Goal: Transaction & Acquisition: Purchase product/service

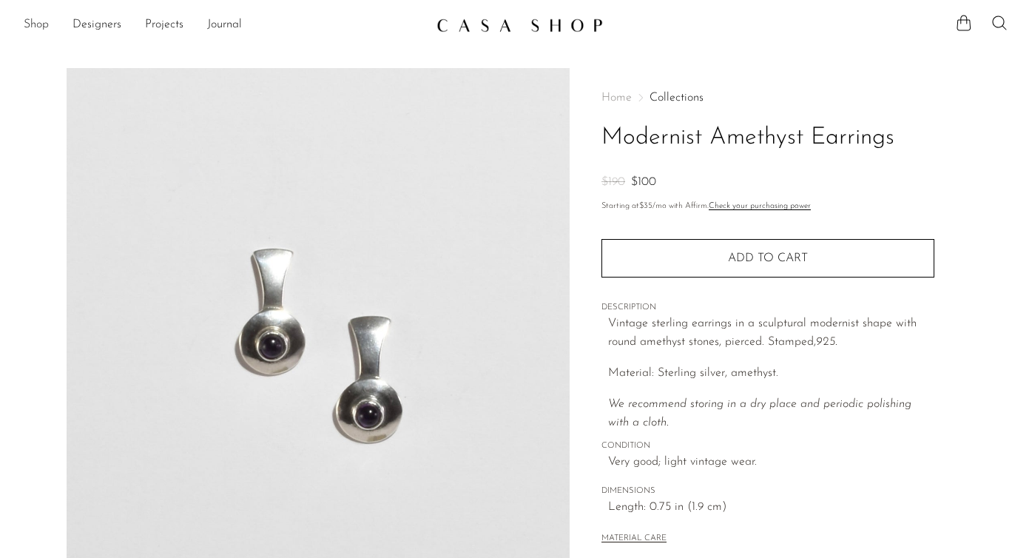
click at [38, 26] on link "Shop" at bounding box center [36, 25] width 25 height 19
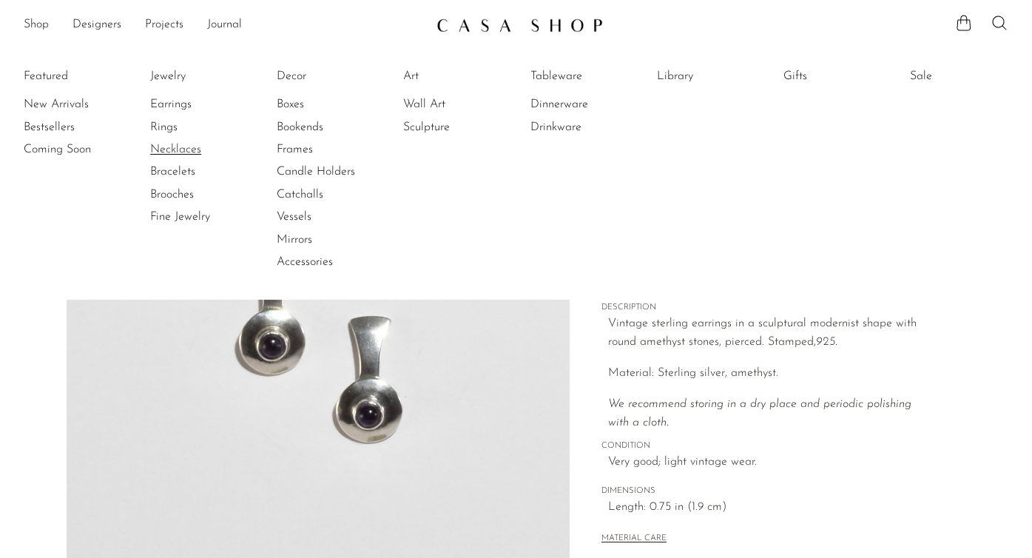
click at [181, 148] on link "Necklaces" at bounding box center [205, 149] width 111 height 16
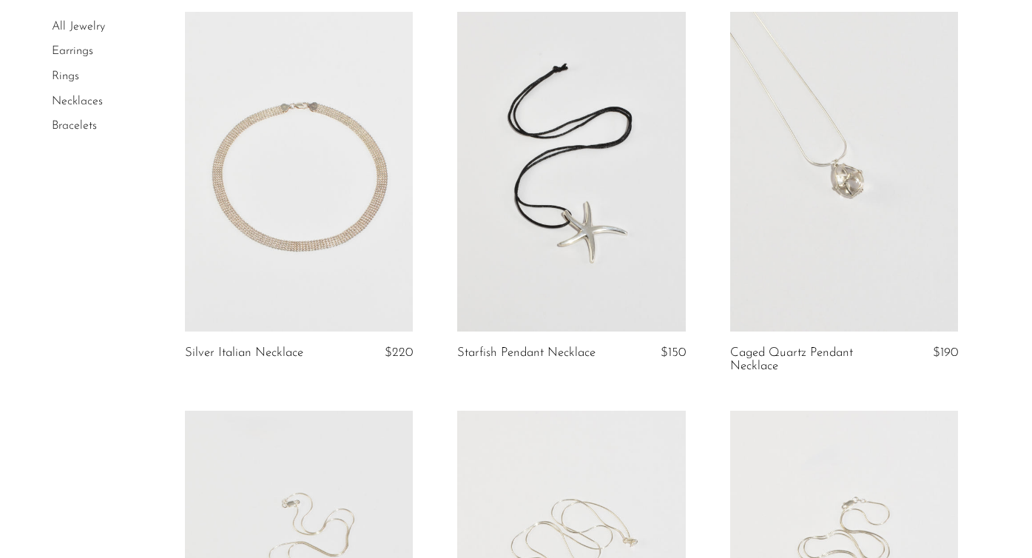
scroll to position [146, 0]
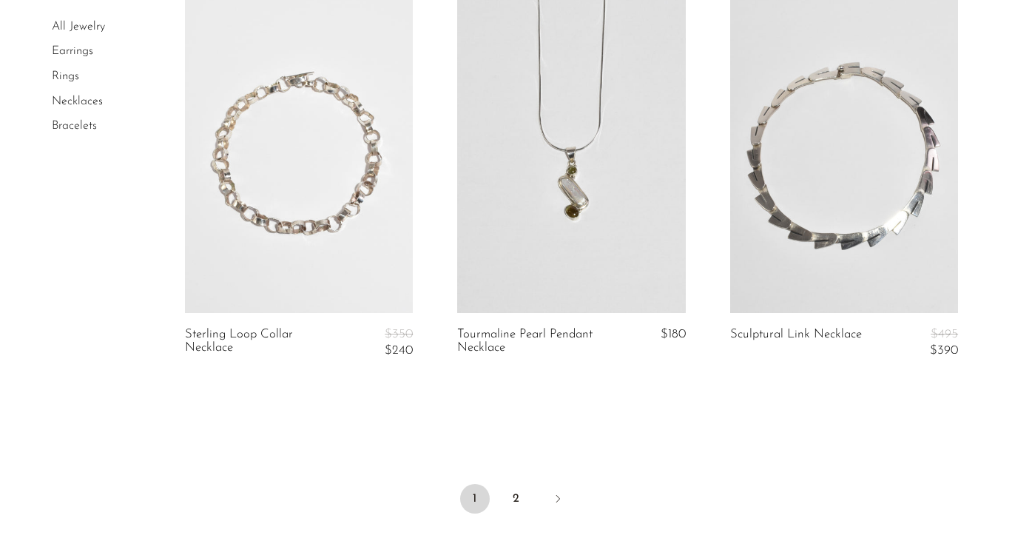
scroll to position [4534, 0]
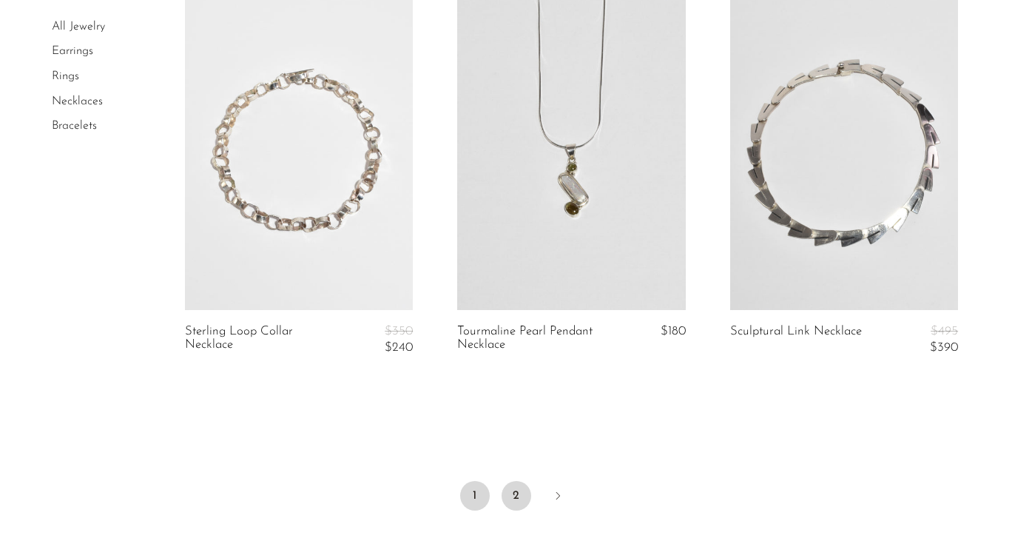
click at [514, 500] on link "2" at bounding box center [517, 496] width 30 height 30
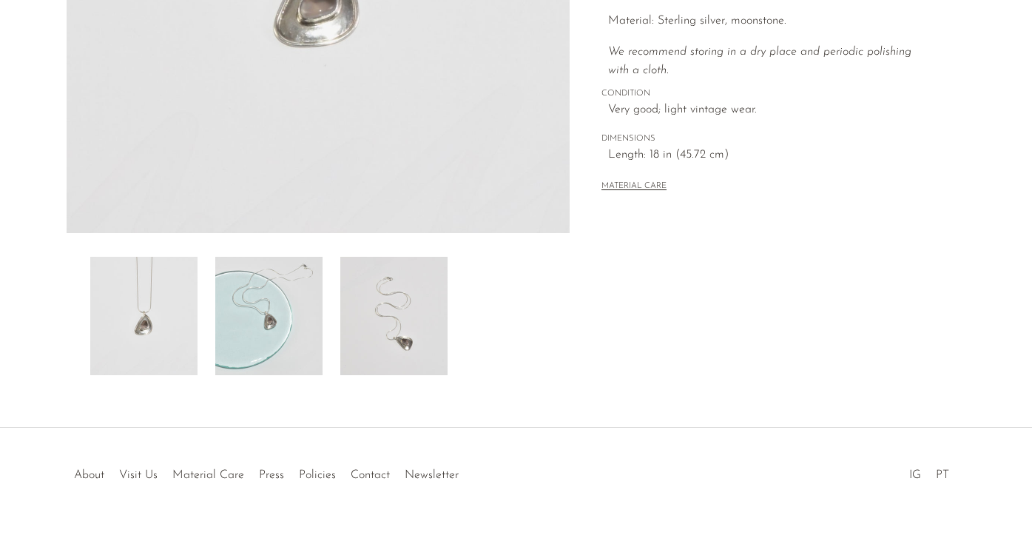
scroll to position [405, 0]
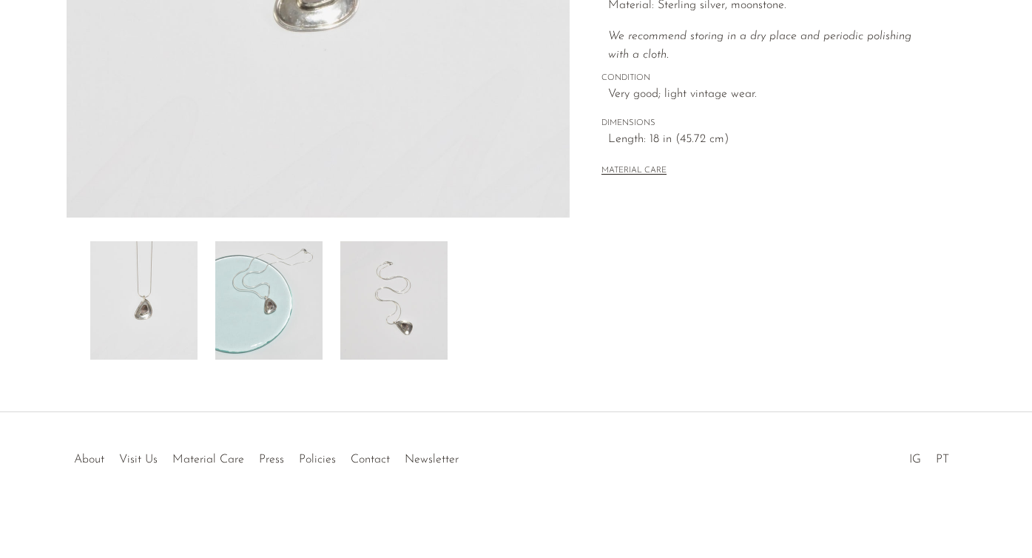
click at [273, 303] on img at bounding box center [268, 300] width 107 height 118
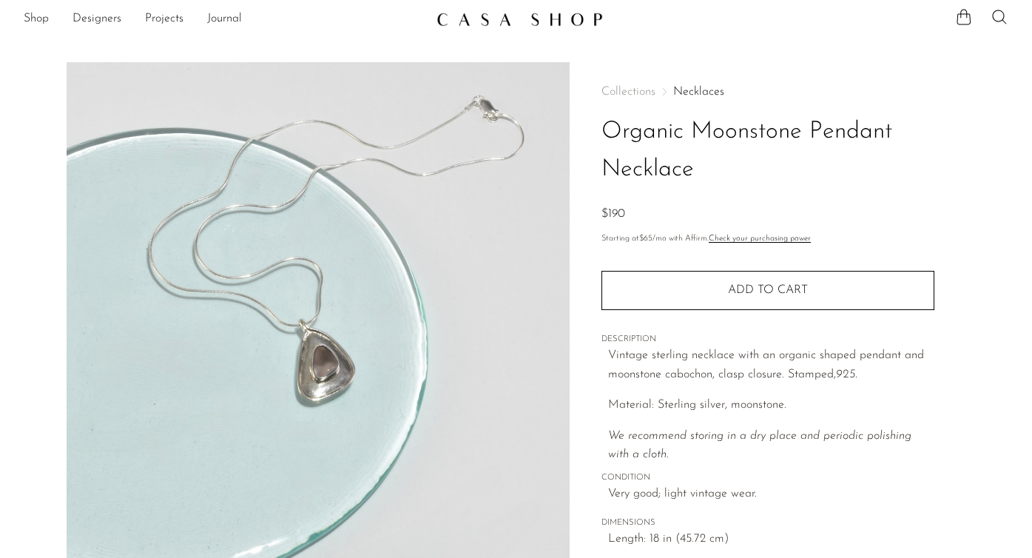
scroll to position [0, 0]
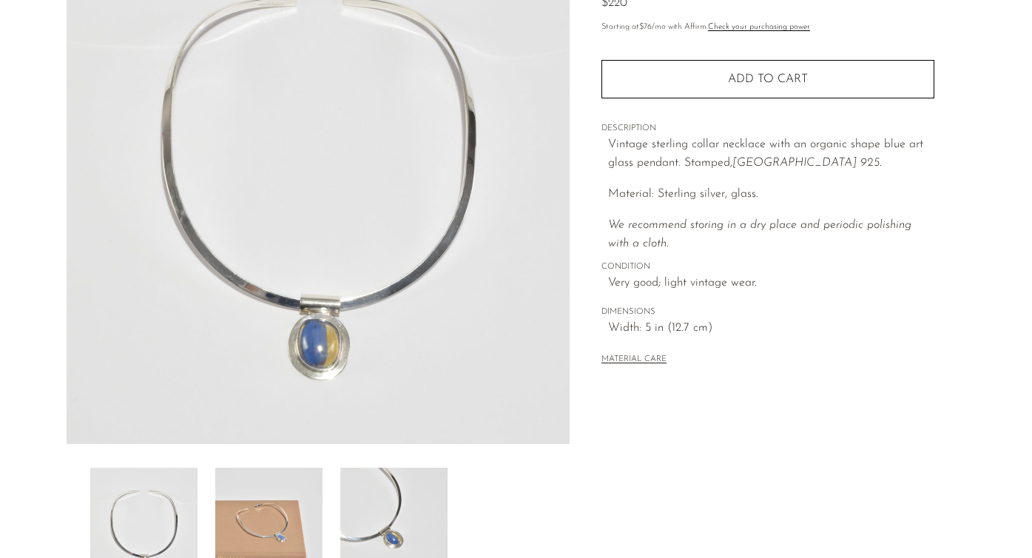
scroll to position [214, 0]
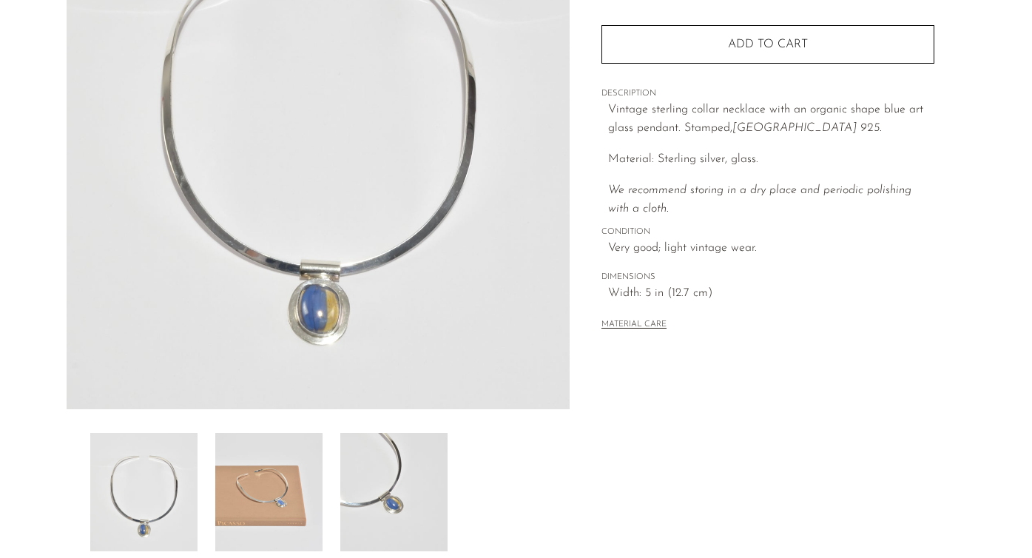
click at [250, 523] on img at bounding box center [268, 492] width 107 height 118
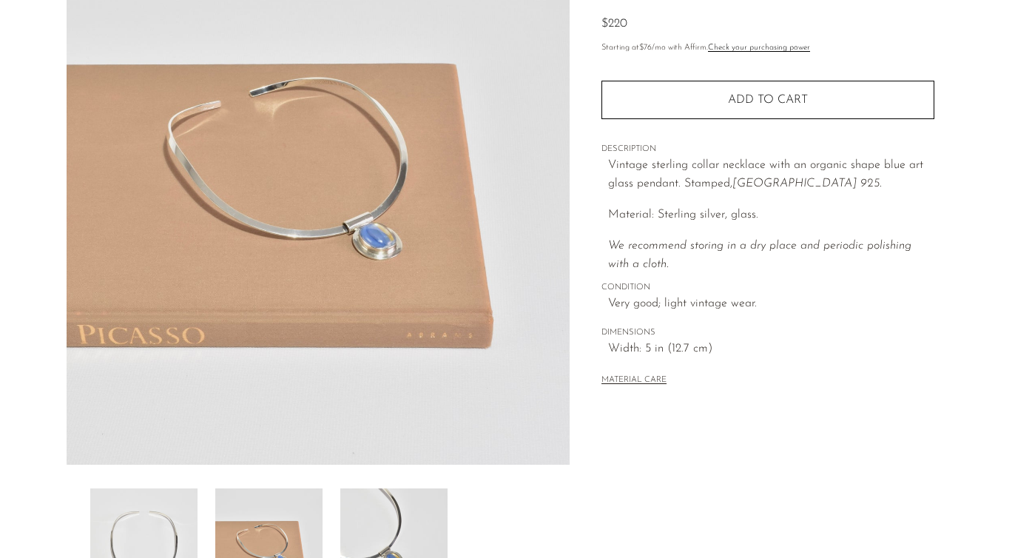
scroll to position [153, 0]
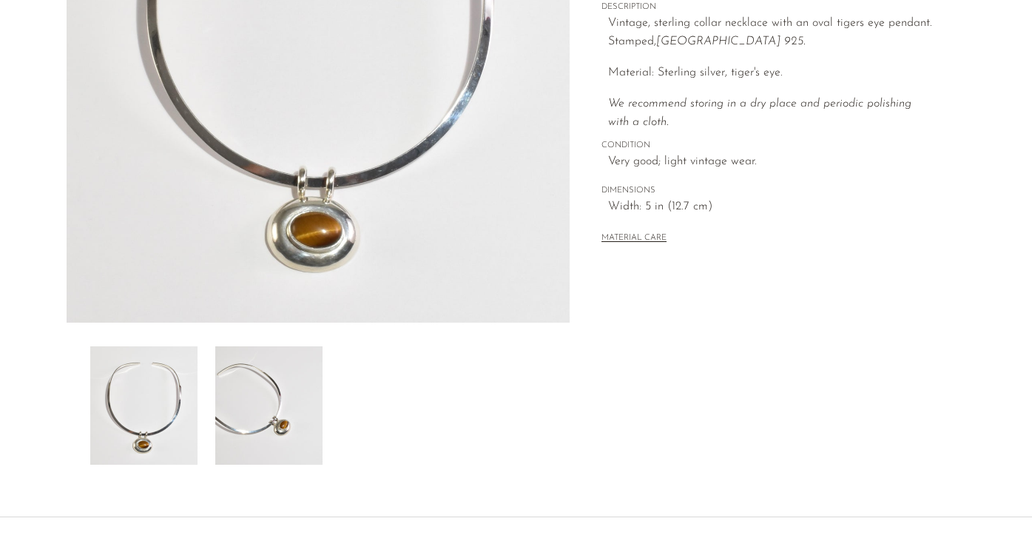
scroll to position [307, 0]
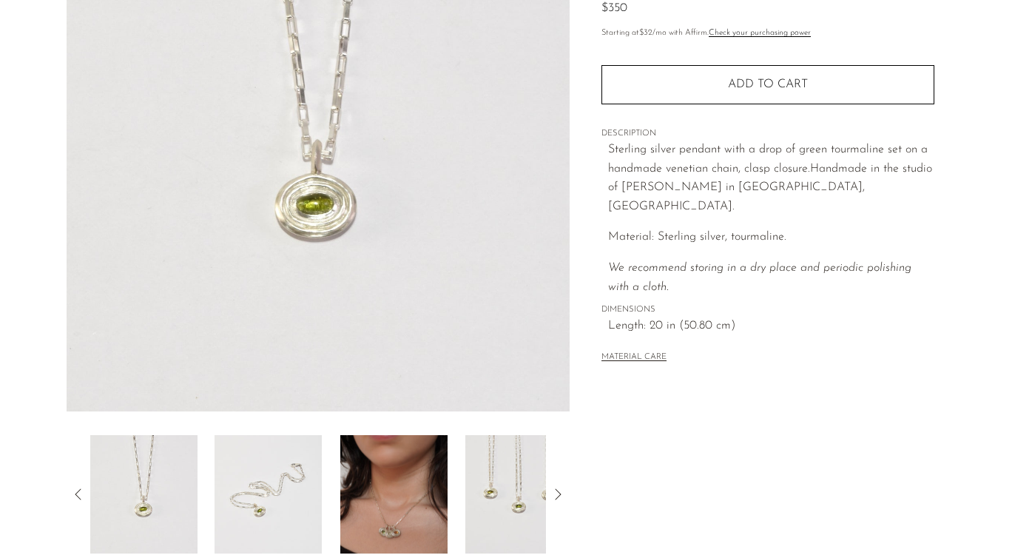
scroll to position [213, 0]
click at [387, 488] on img at bounding box center [393, 493] width 107 height 118
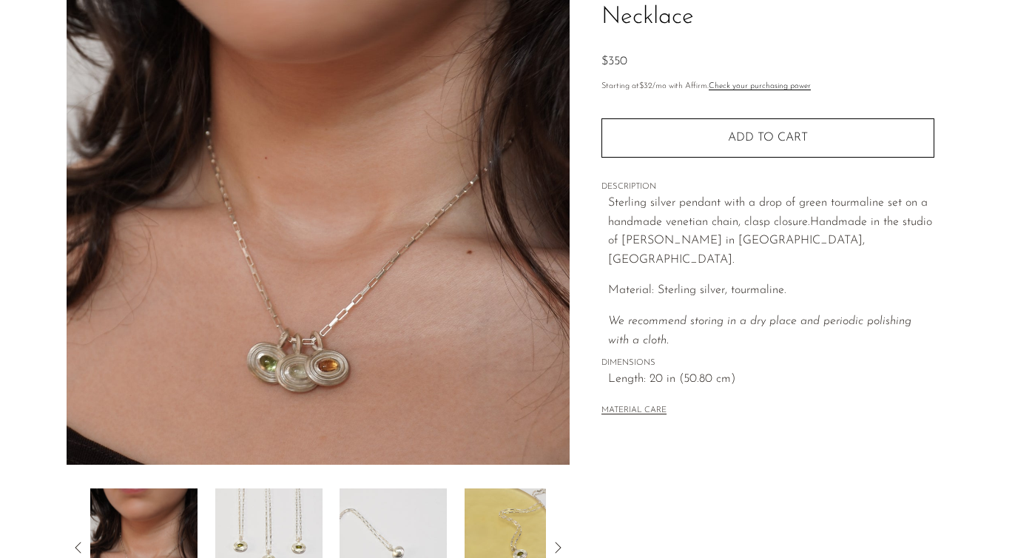
scroll to position [161, 0]
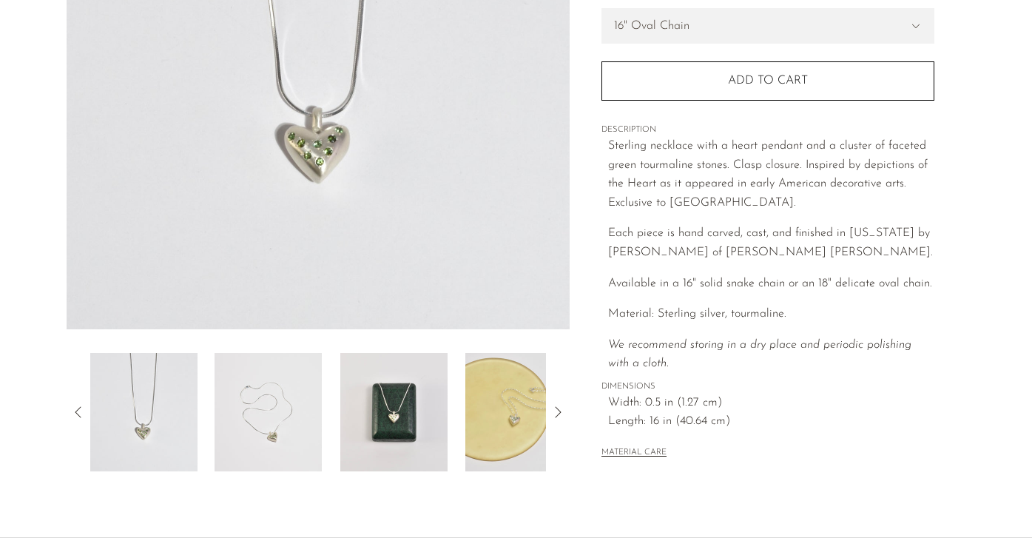
scroll to position [295, 0]
click at [258, 431] on img at bounding box center [268, 410] width 107 height 118
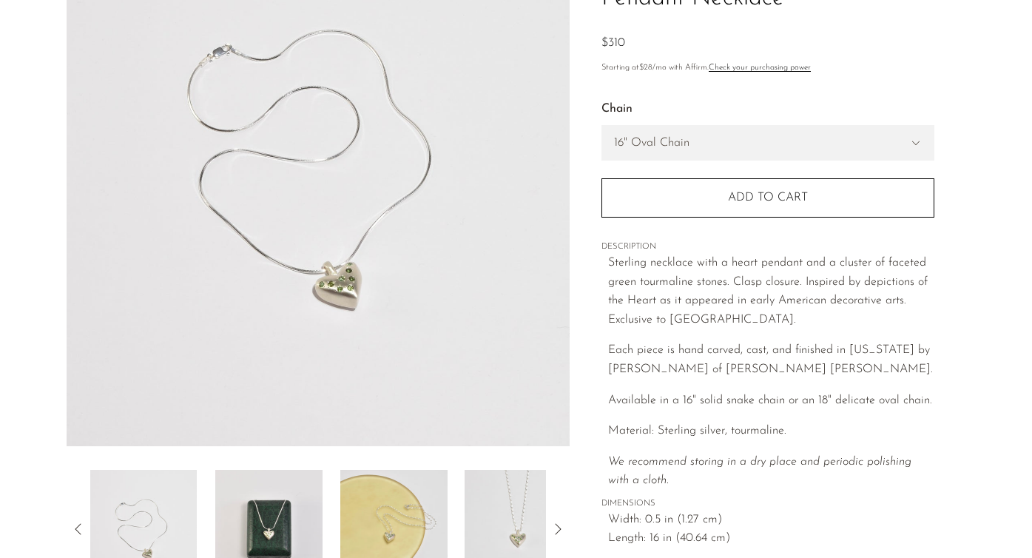
scroll to position [168, 0]
